Goal: Task Accomplishment & Management: Use online tool/utility

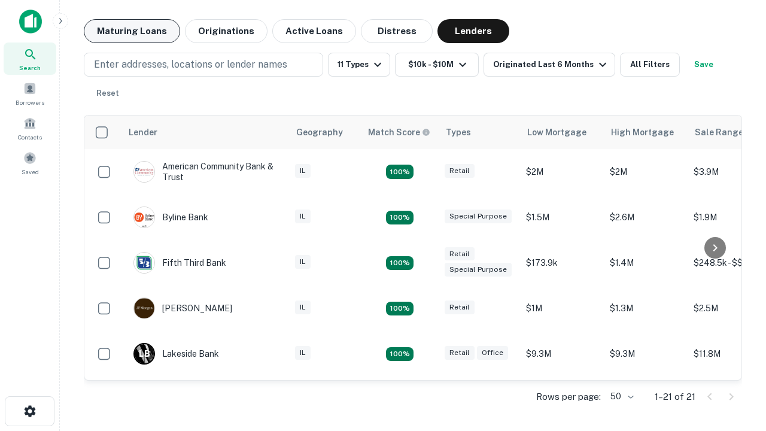
click at [132, 31] on button "Maturing Loans" at bounding box center [132, 31] width 96 height 24
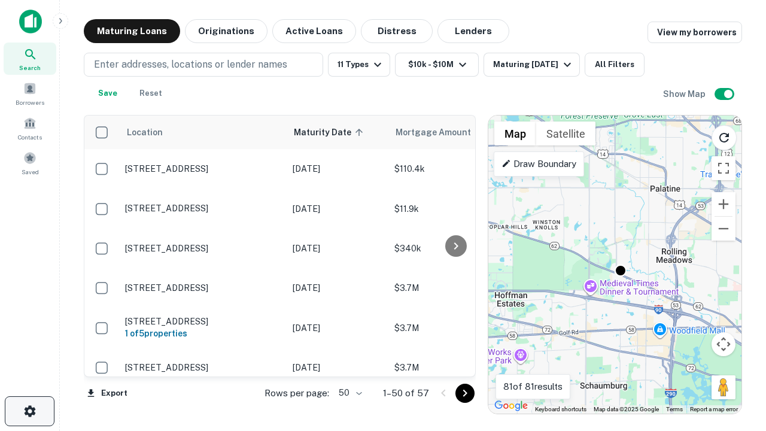
click at [29, 411] on icon "button" at bounding box center [30, 411] width 14 height 14
